Goal: Transaction & Acquisition: Purchase product/service

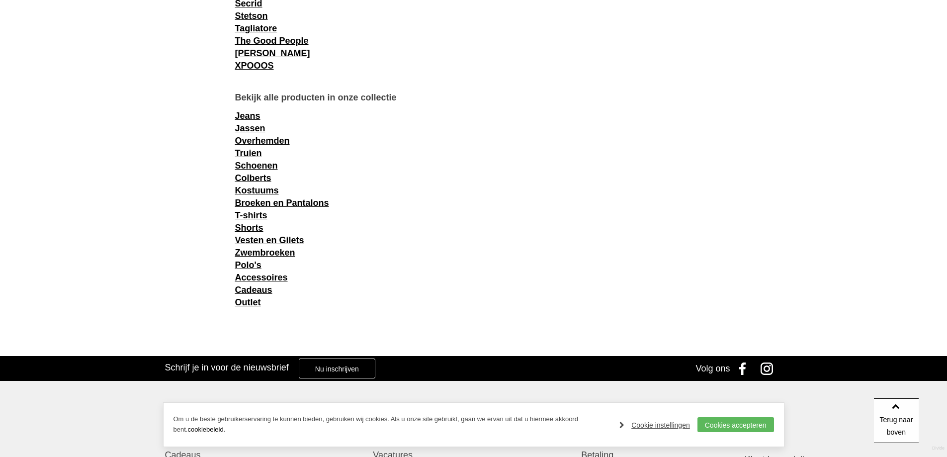
scroll to position [1442, 0]
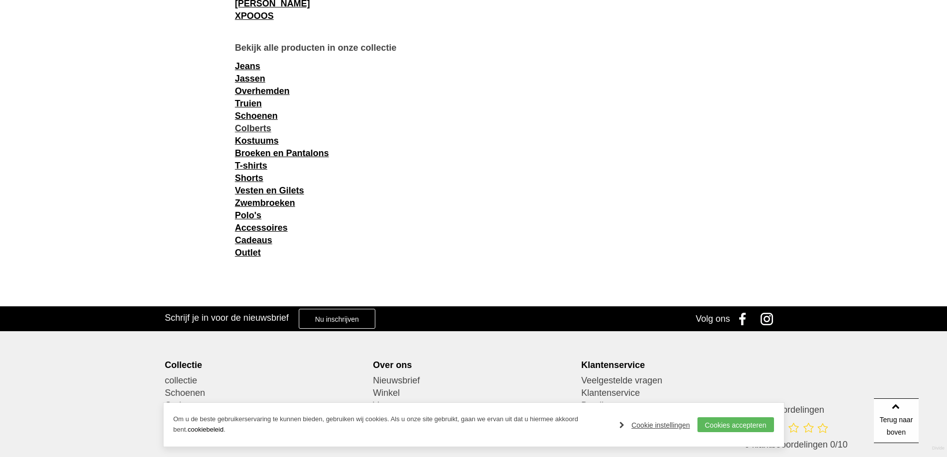
click at [260, 127] on link "Colberts" at bounding box center [253, 128] width 36 height 10
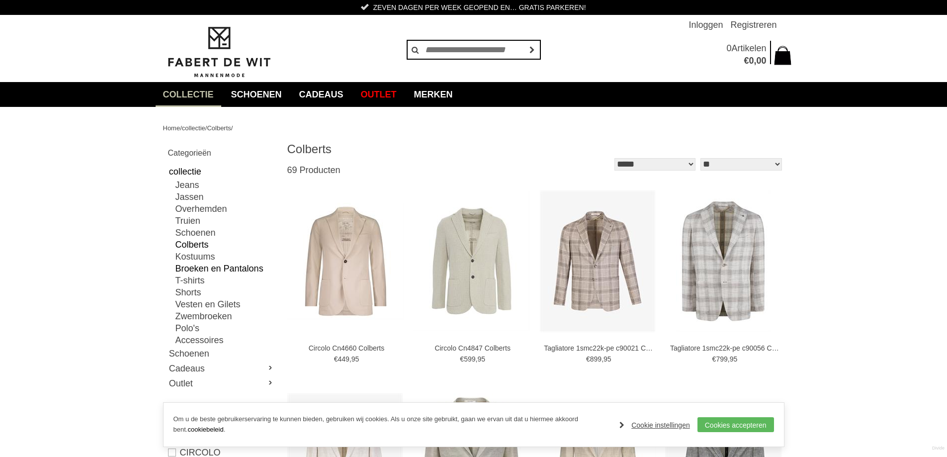
click at [225, 268] on link "Broeken en Pantalons" at bounding box center [225, 269] width 99 height 12
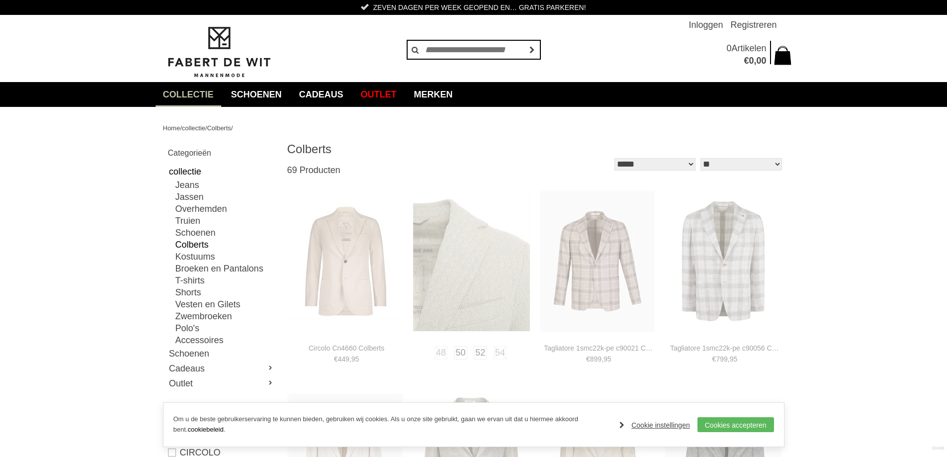
type input "**"
type input "***"
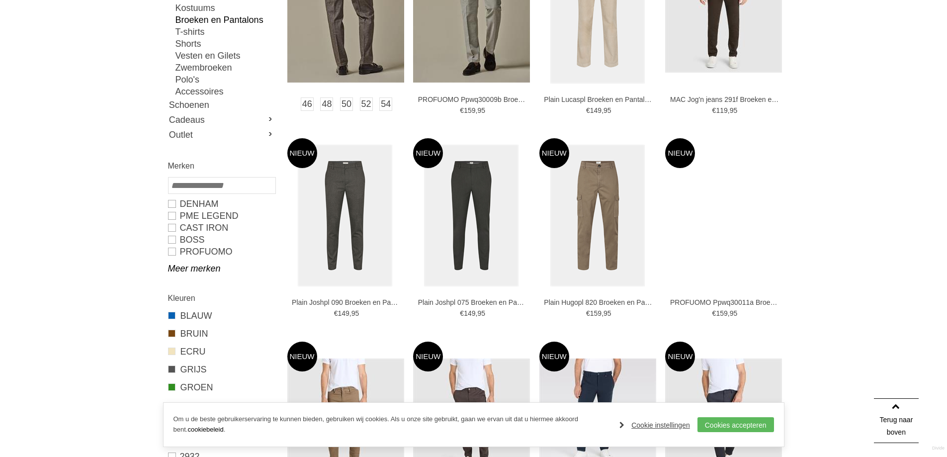
scroll to position [398, 0]
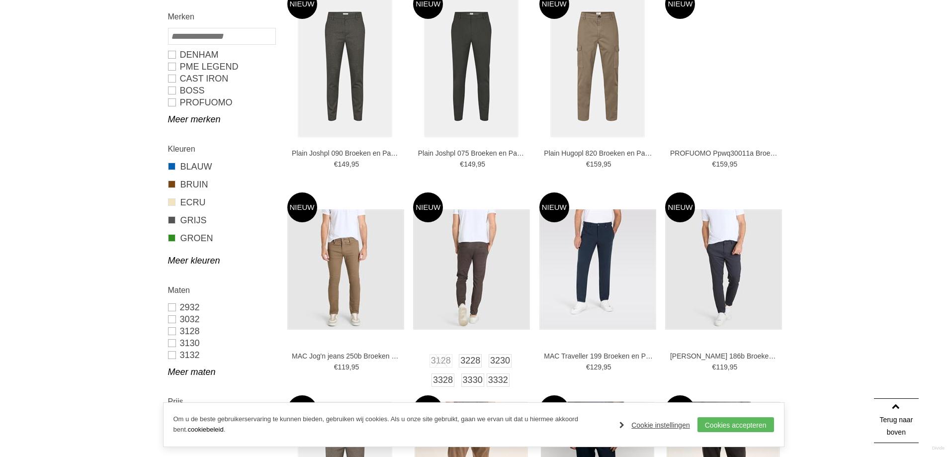
click at [482, 298] on img at bounding box center [471, 269] width 117 height 120
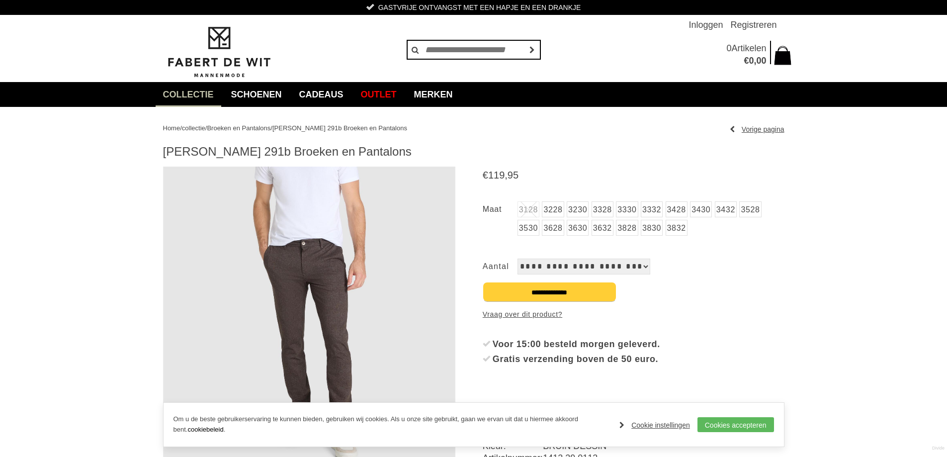
scroll to position [99, 0]
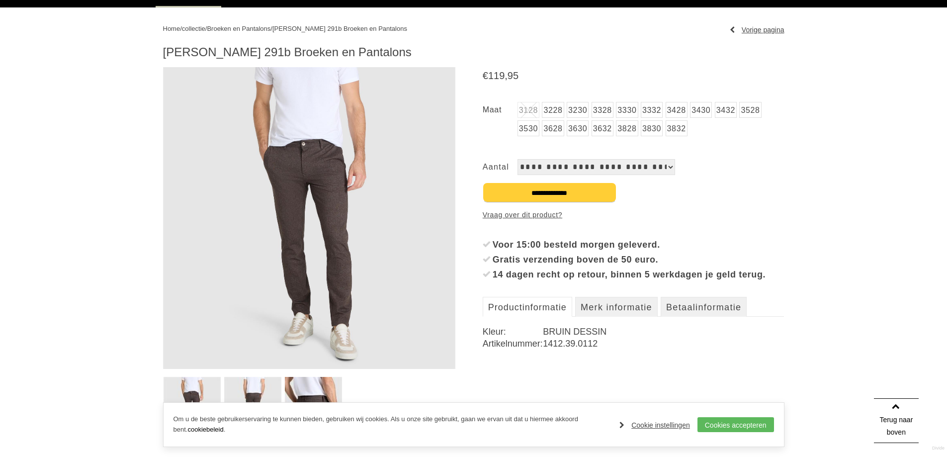
click at [314, 291] on img at bounding box center [309, 218] width 293 height 302
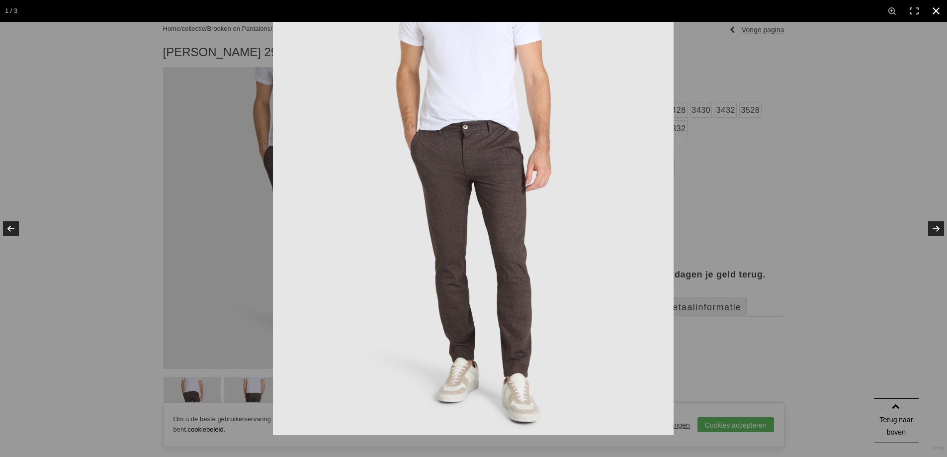
click at [888, 291] on div at bounding box center [746, 250] width 947 height 457
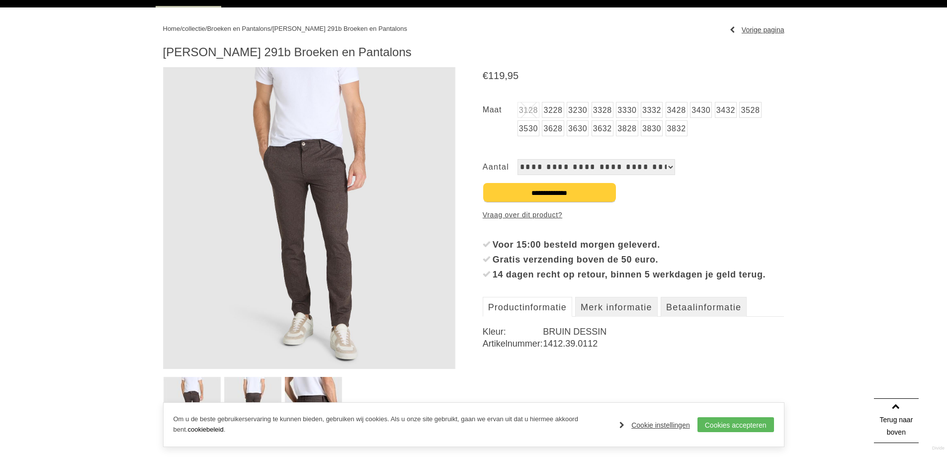
scroll to position [0, 0]
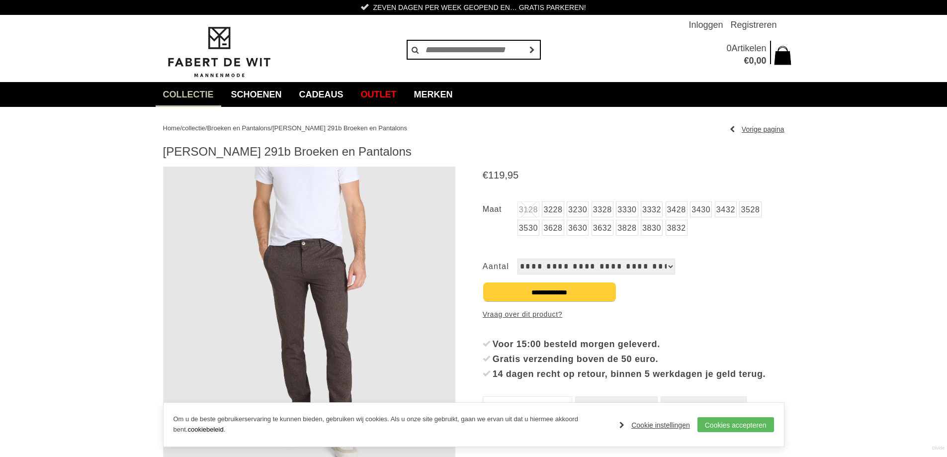
click at [558, 214] on link "3228" at bounding box center [553, 209] width 22 height 16
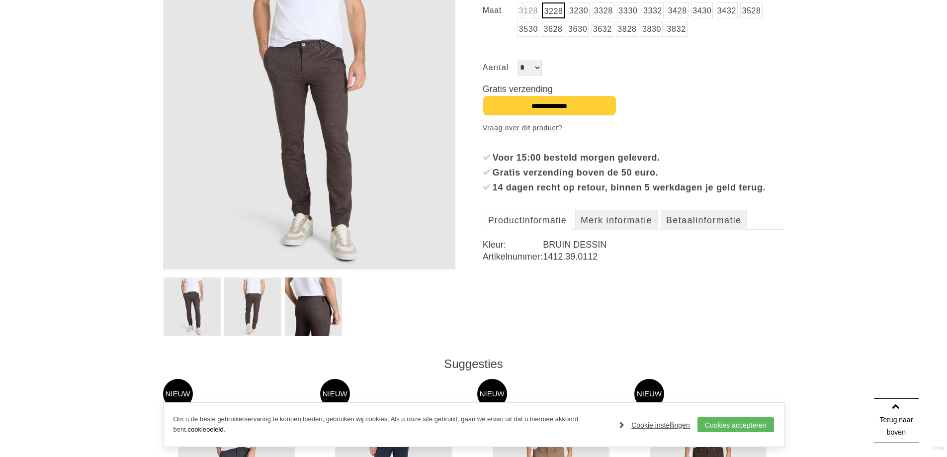
scroll to position [149, 0]
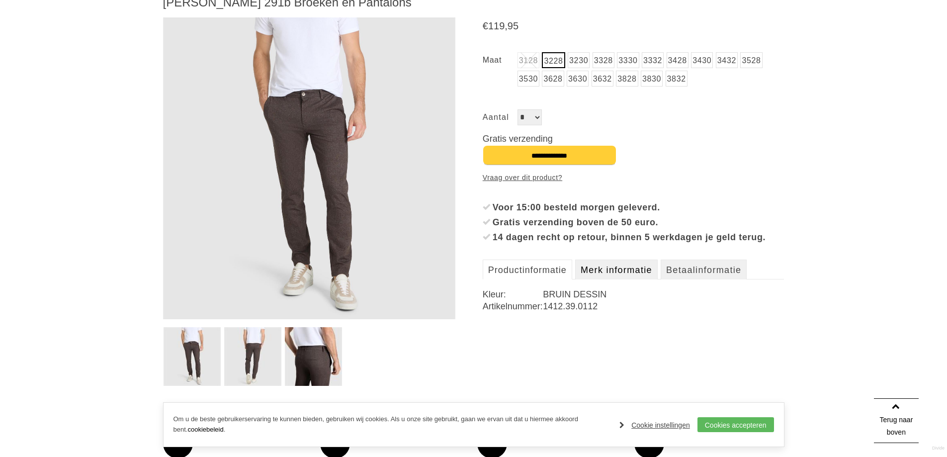
click at [641, 279] on link "Merk informatie" at bounding box center [616, 270] width 83 height 20
click at [687, 279] on link "Betaalinformatie" at bounding box center [704, 270] width 86 height 20
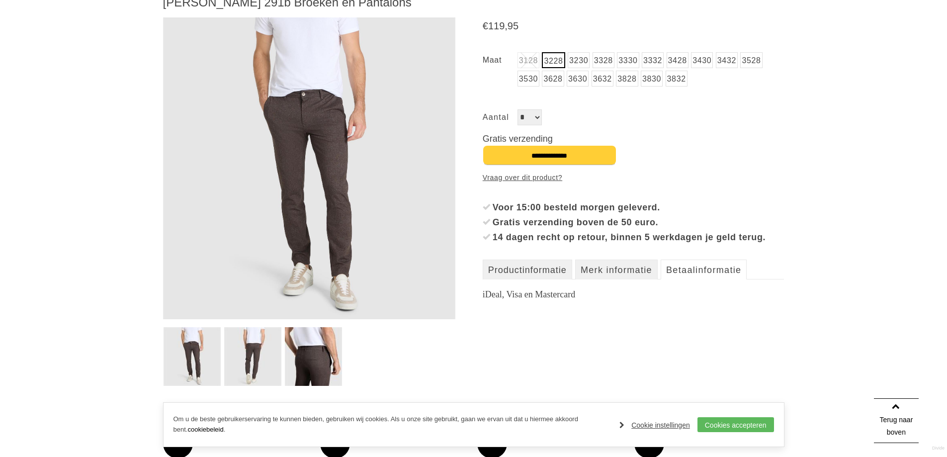
scroll to position [0, 0]
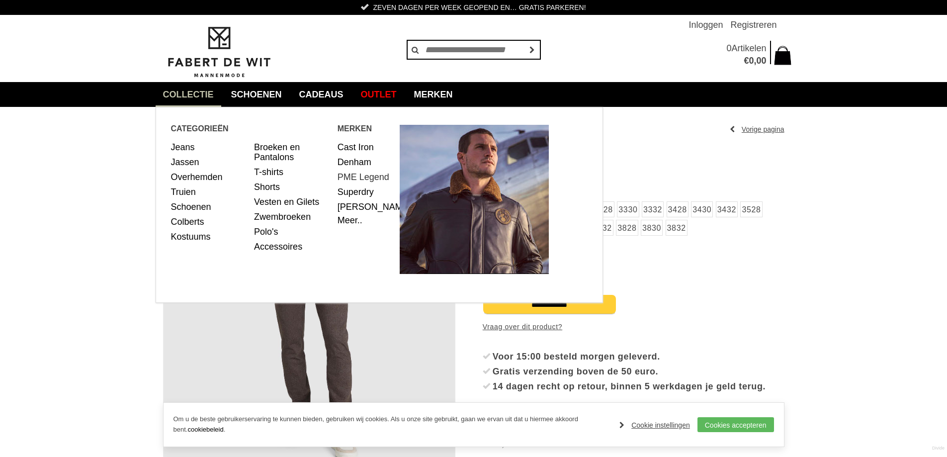
click at [376, 174] on link "PME Legend" at bounding box center [365, 177] width 55 height 15
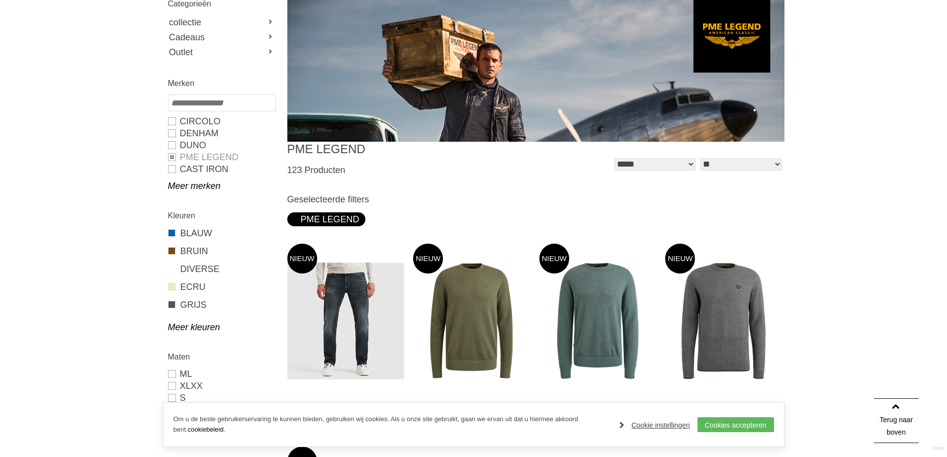
scroll to position [99, 0]
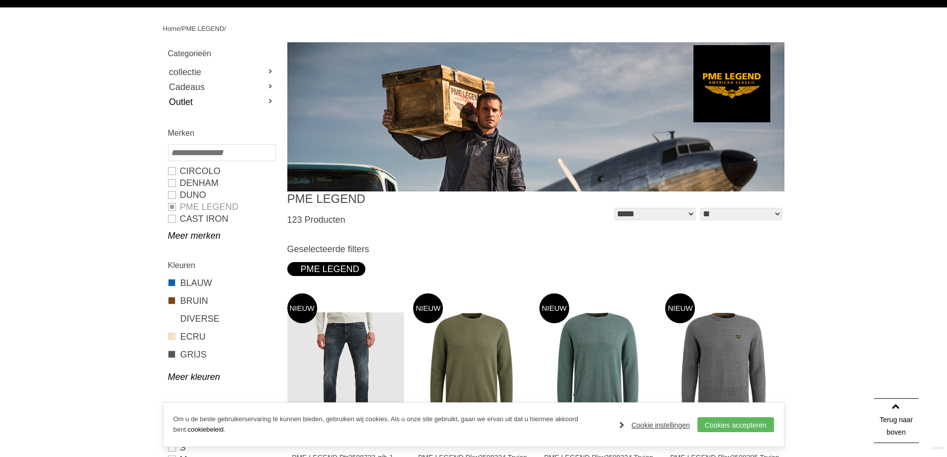
click at [209, 104] on link "Outlet" at bounding box center [221, 101] width 107 height 15
type input "**"
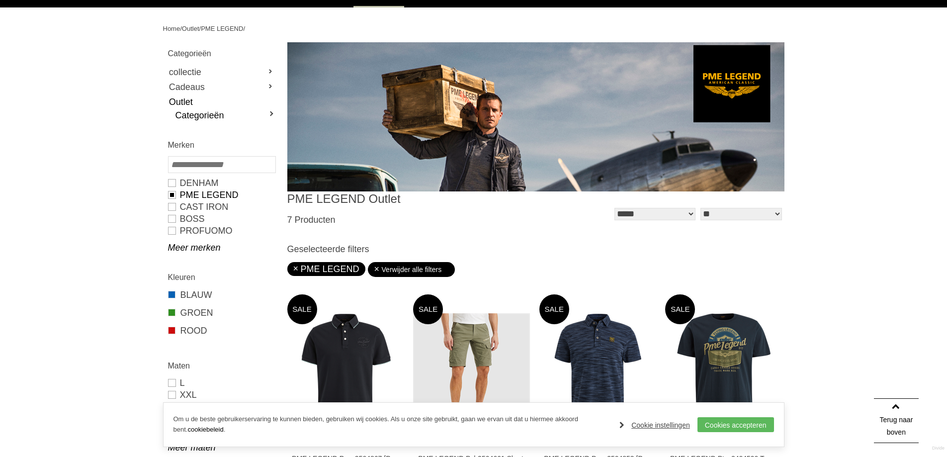
click at [229, 116] on link "Categorieën" at bounding box center [225, 115] width 99 height 12
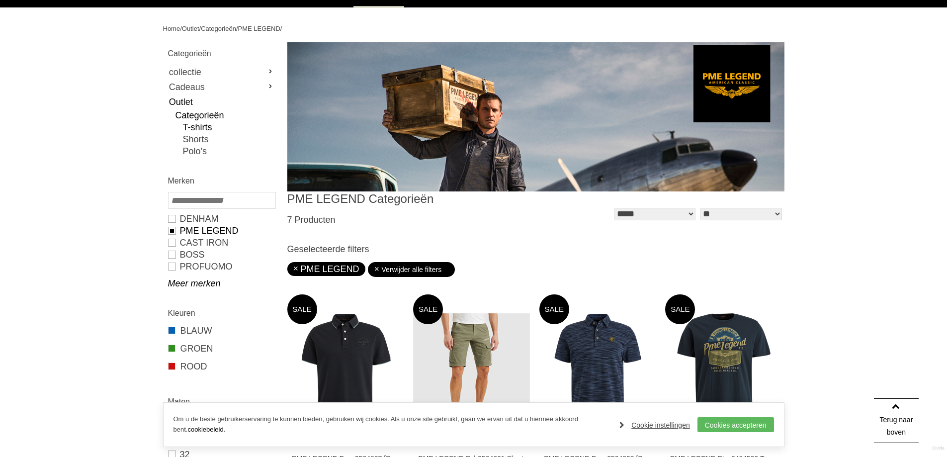
click at [199, 128] on link "T-shirts" at bounding box center [229, 127] width 92 height 12
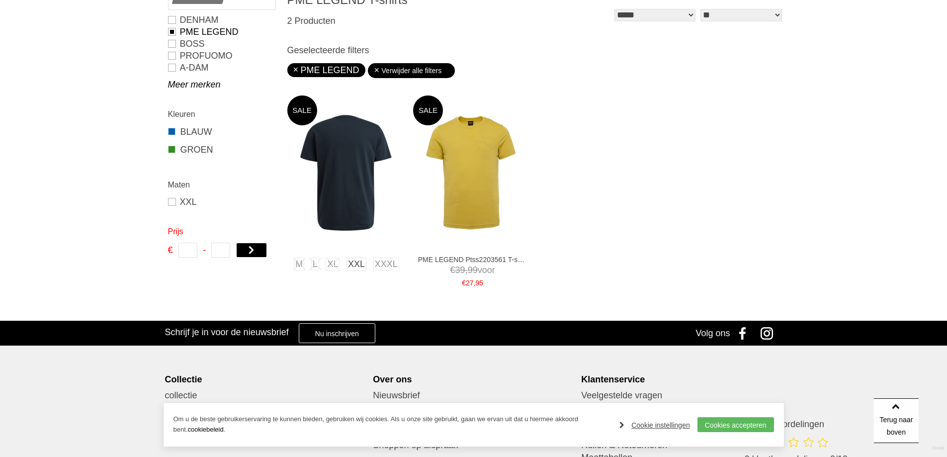
scroll to position [99, 0]
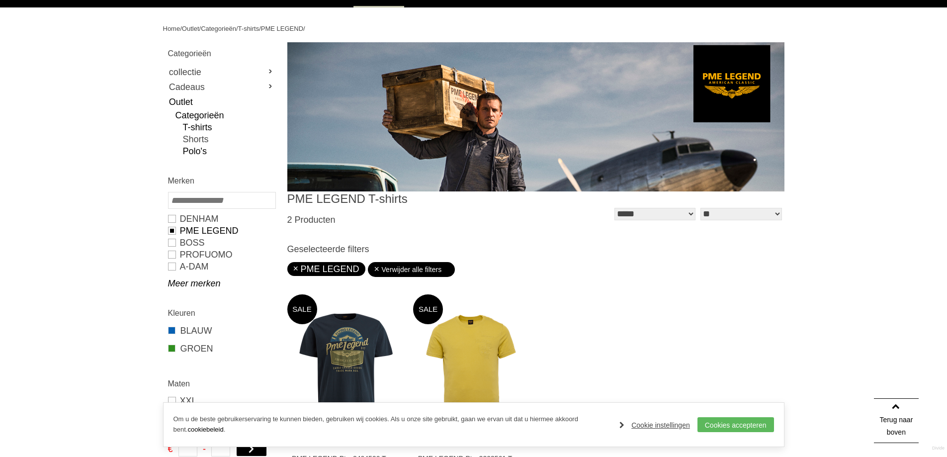
click at [203, 146] on link "Polo's" at bounding box center [229, 151] width 92 height 12
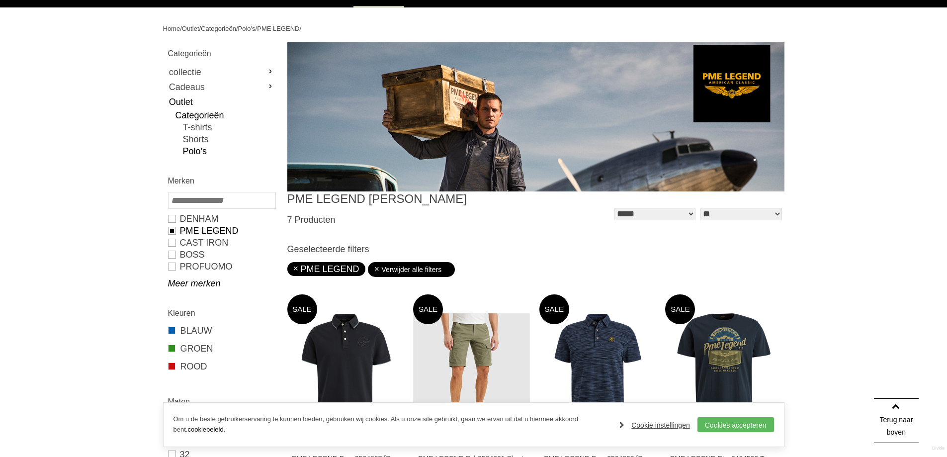
type input "**"
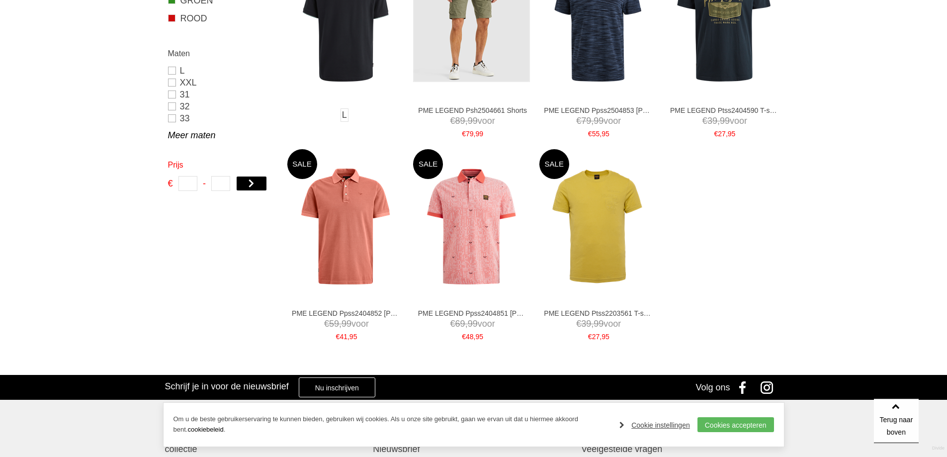
scroll to position [497, 0]
